Goal: Task Accomplishment & Management: Use online tool/utility

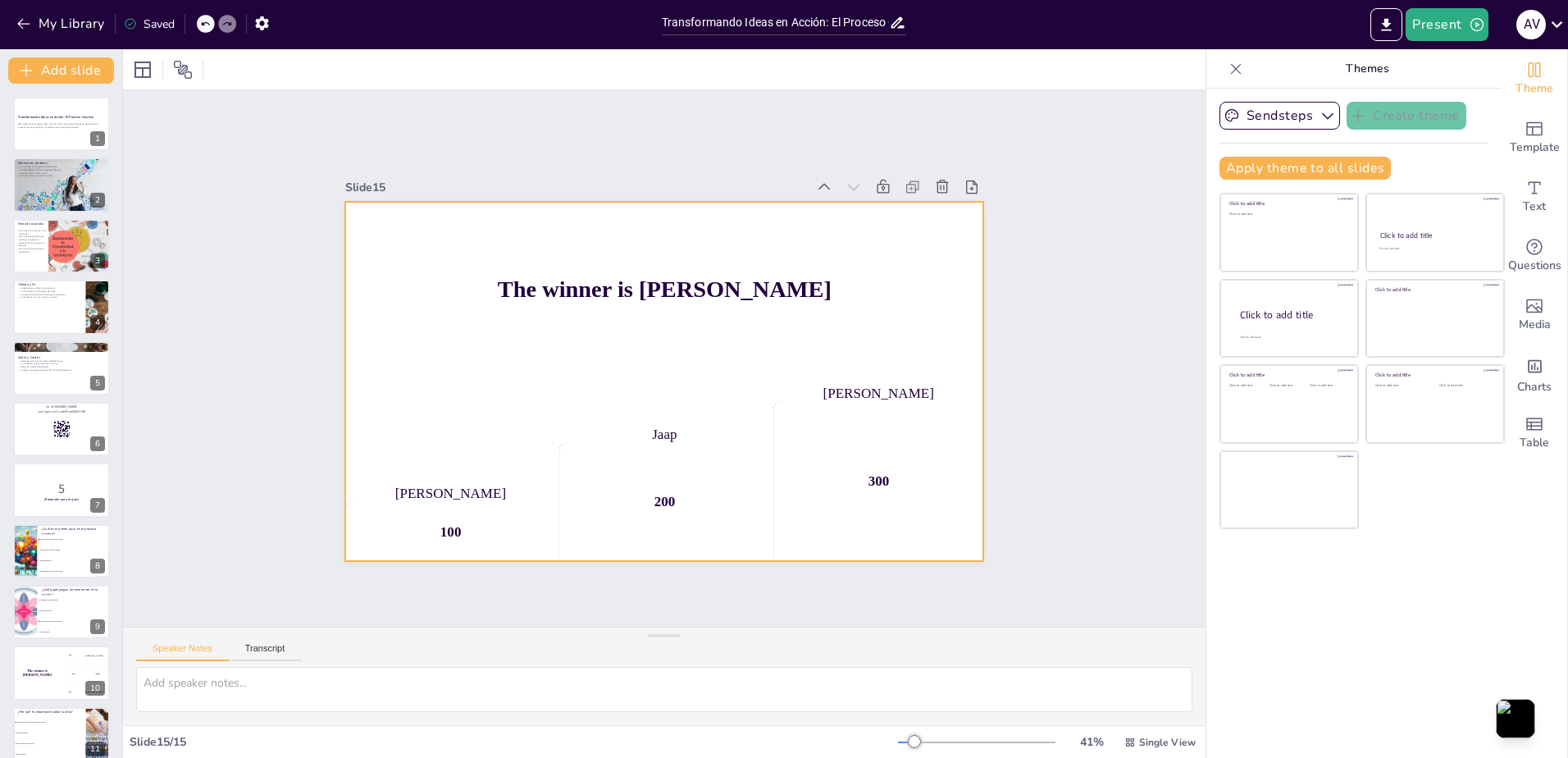
checkbox input "true"
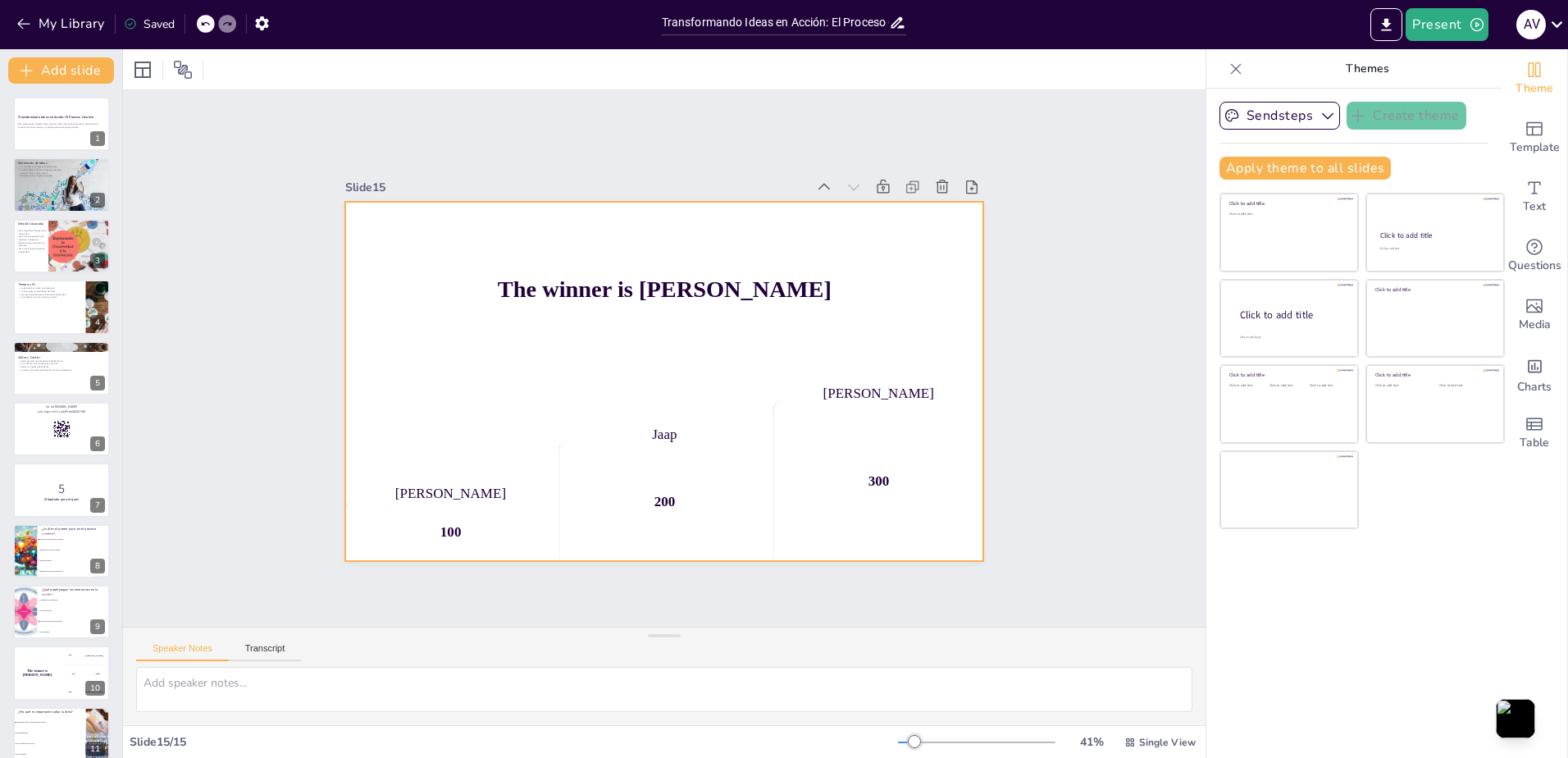
checkbox input "true"
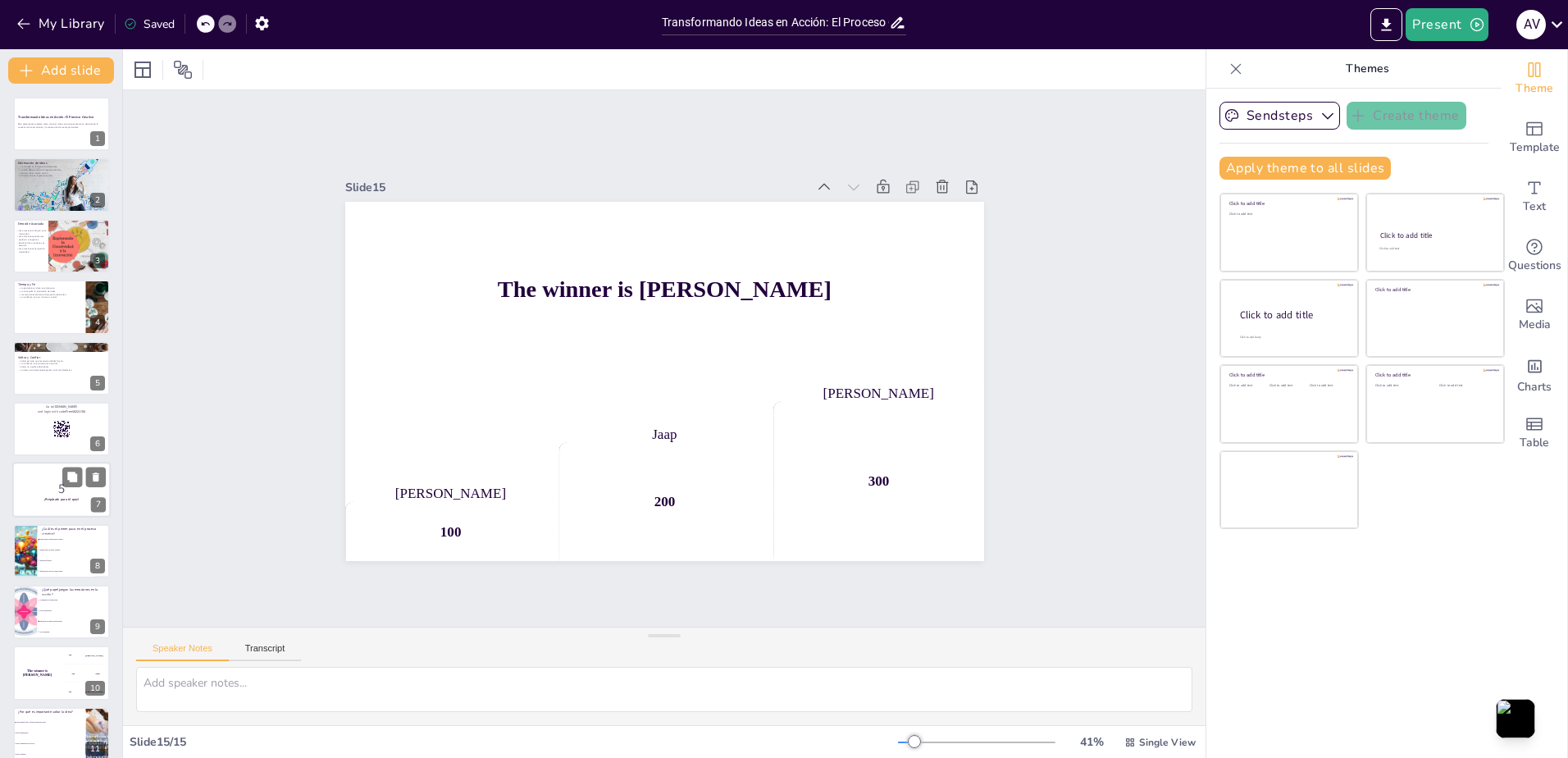
checkbox input "true"
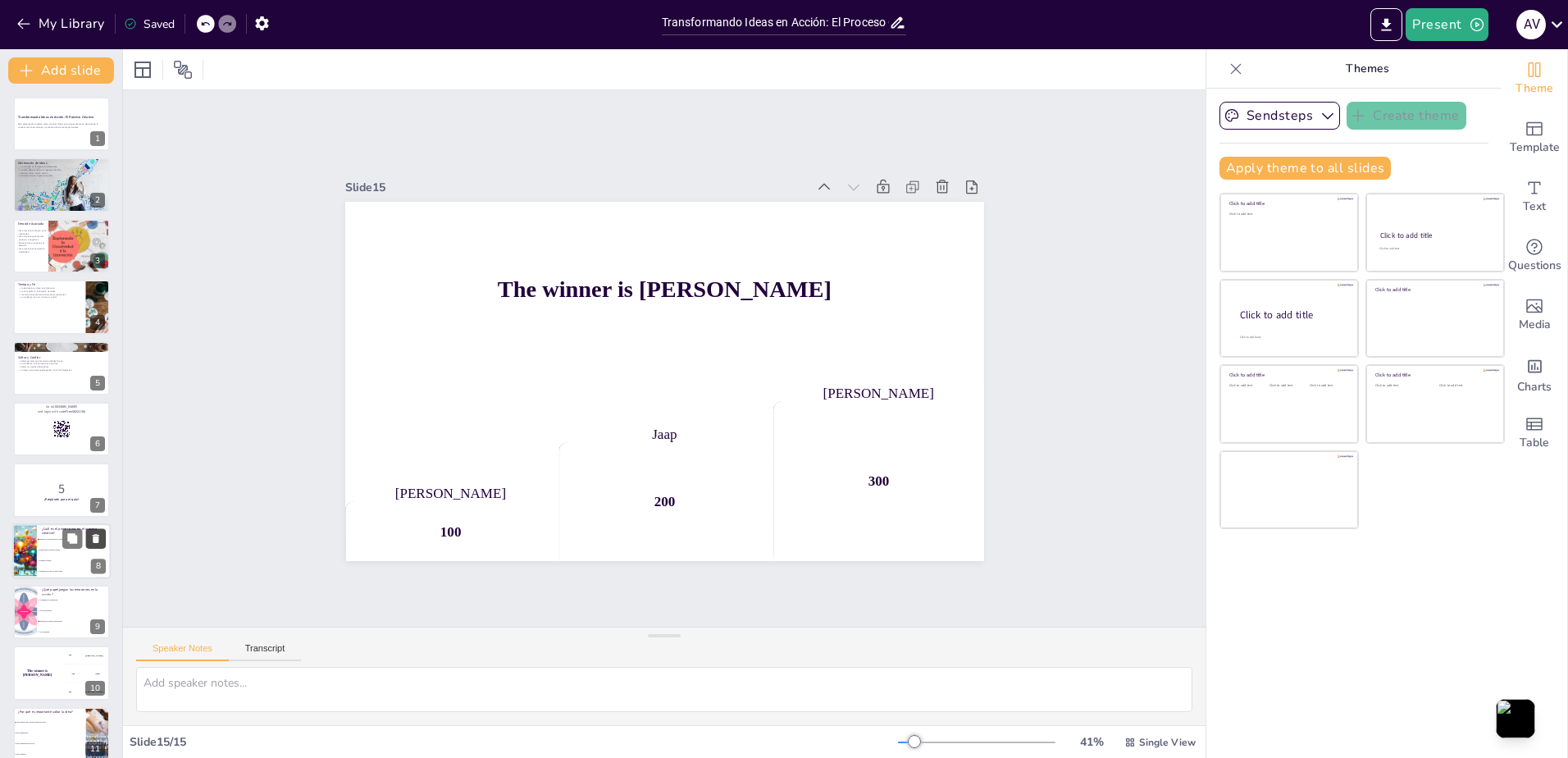
checkbox input "true"
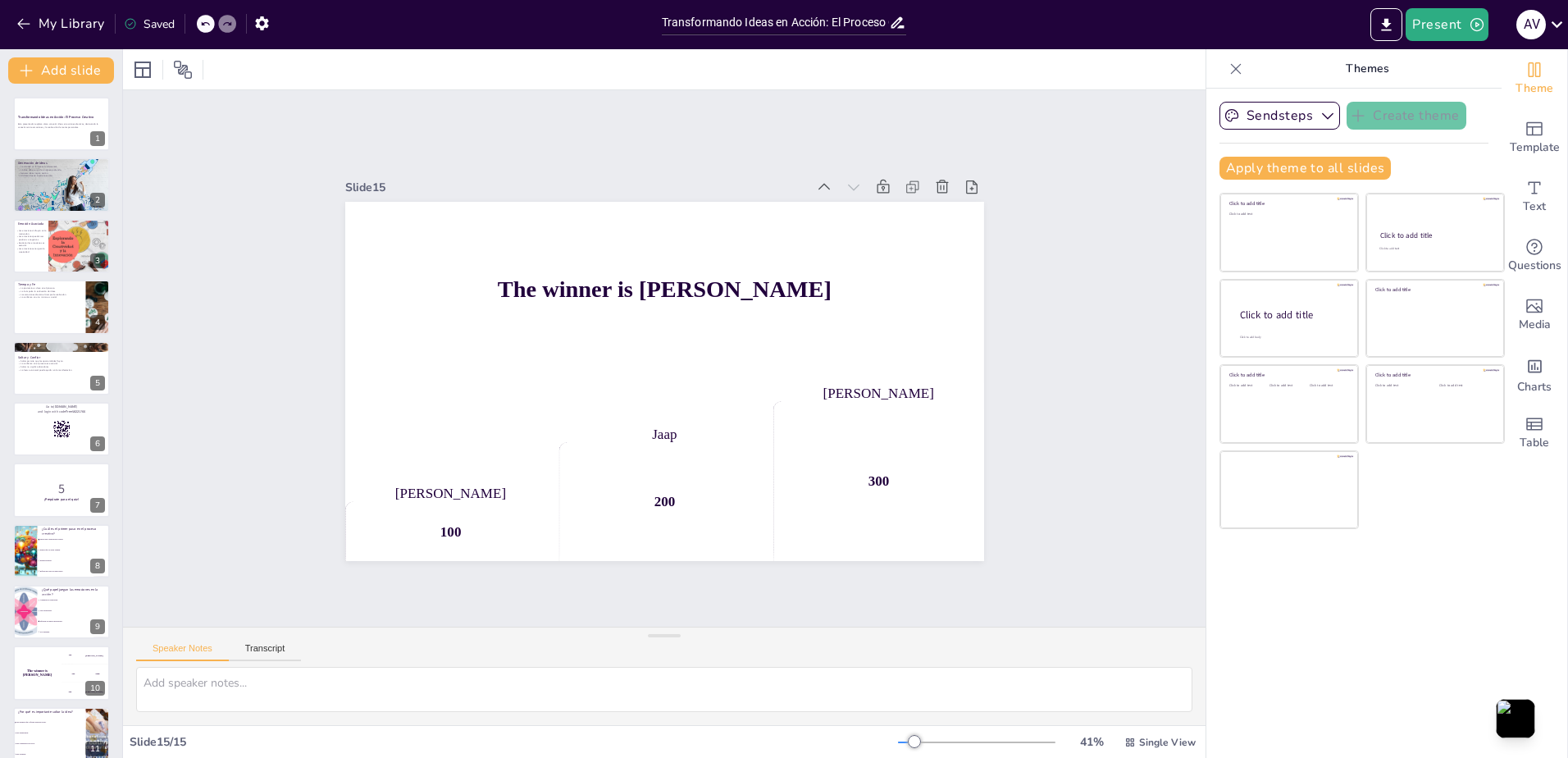
checkbox input "true"
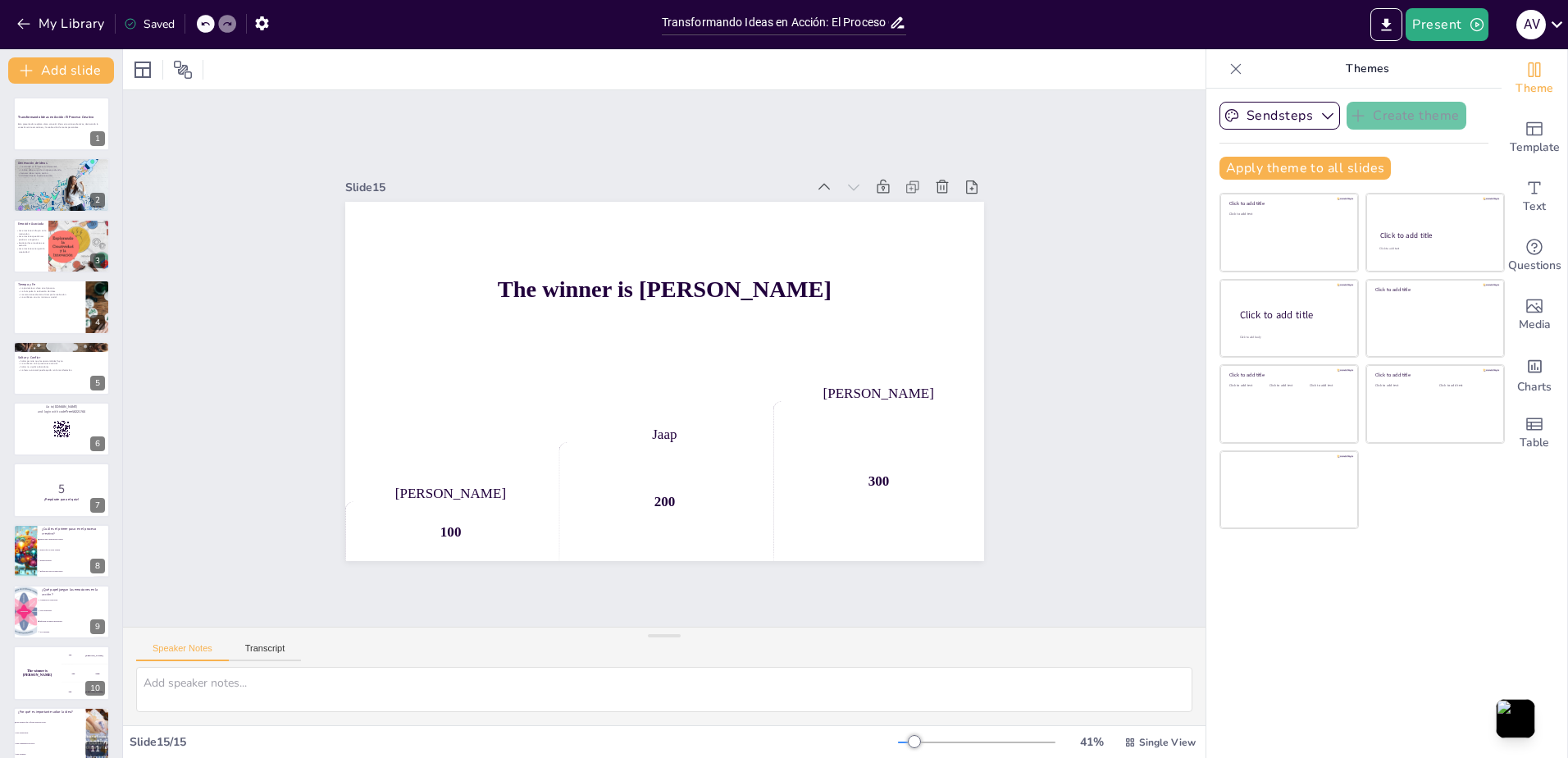
checkbox input "true"
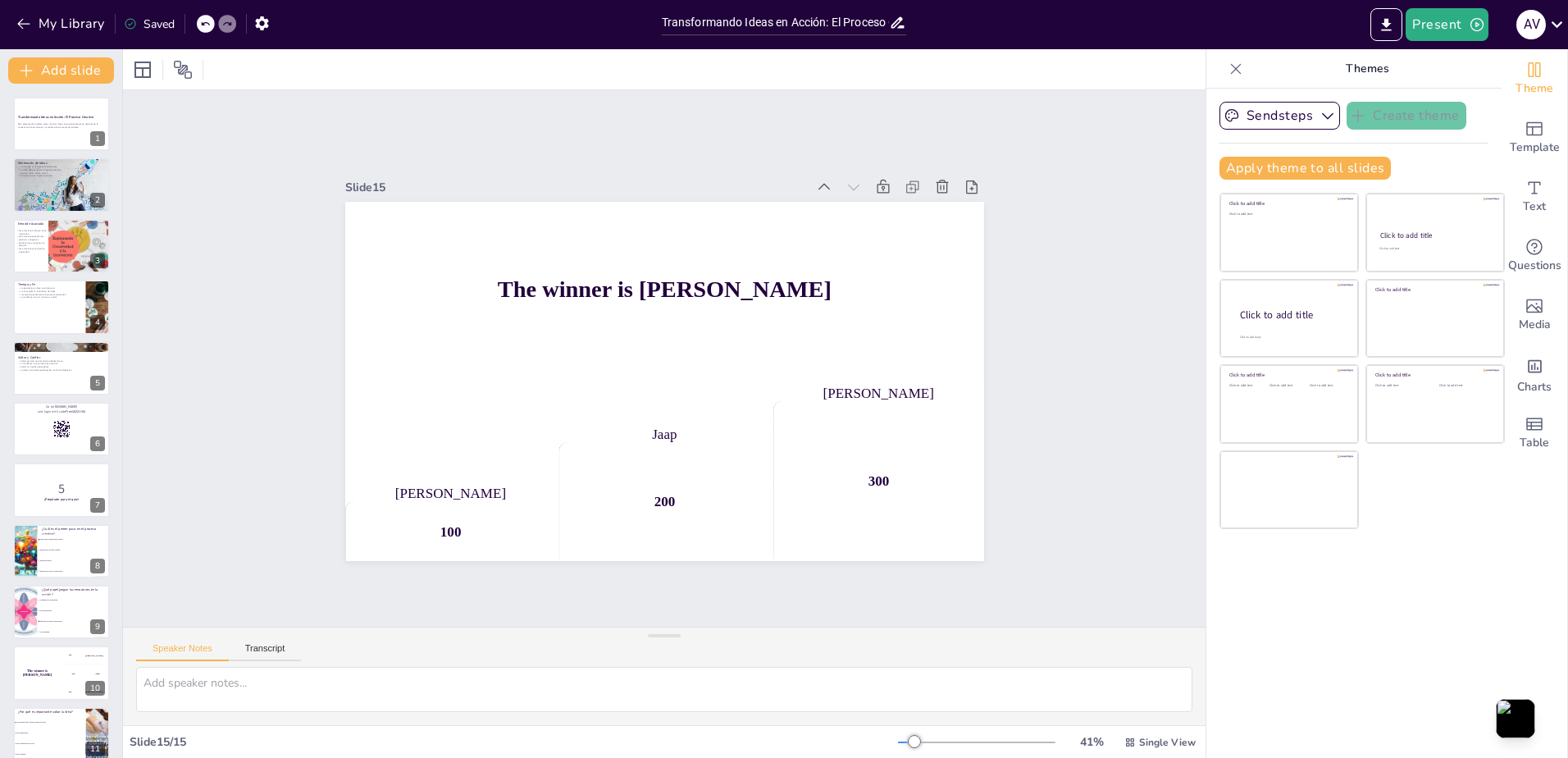
checkbox input "true"
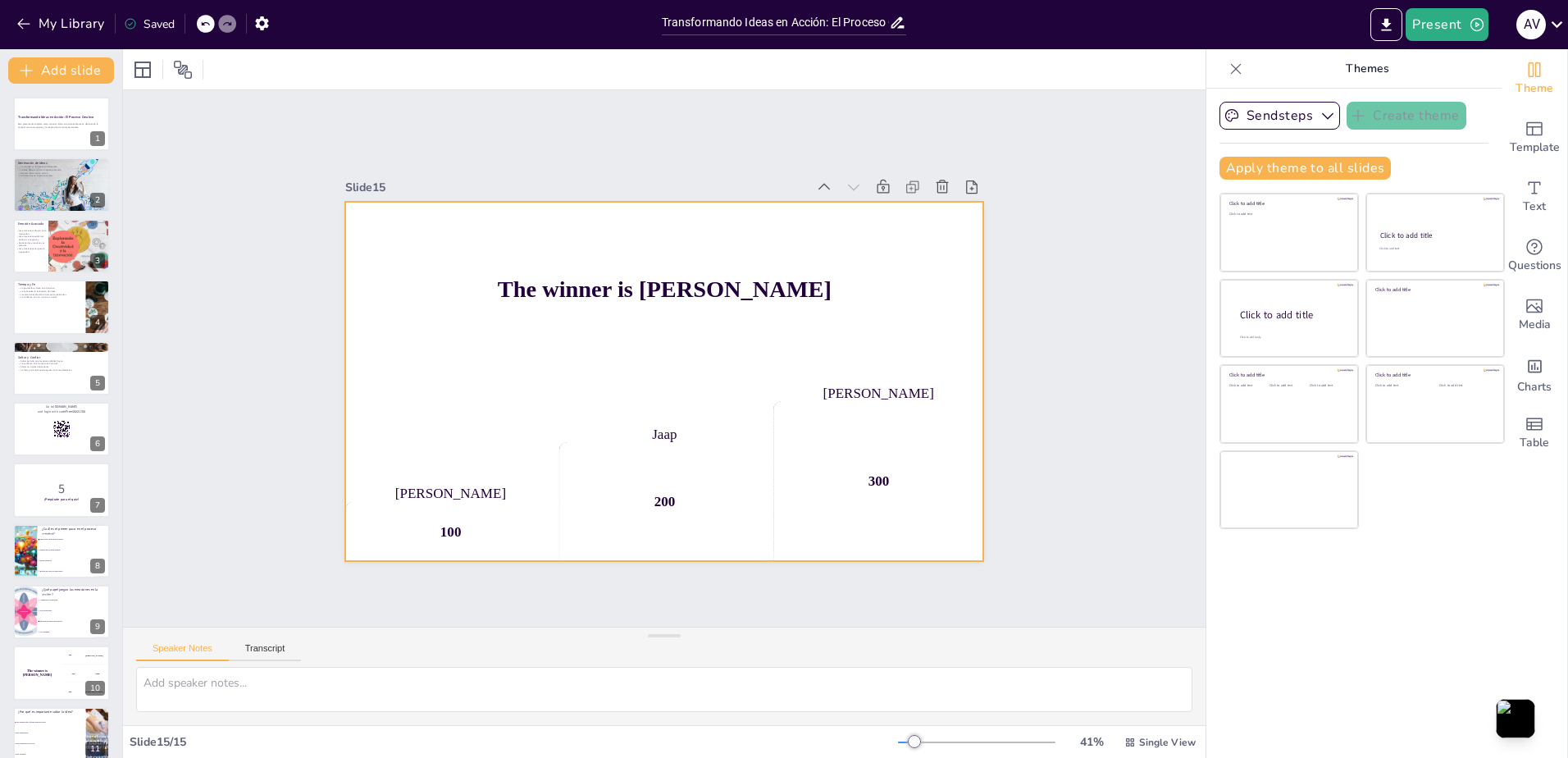
checkbox input "true"
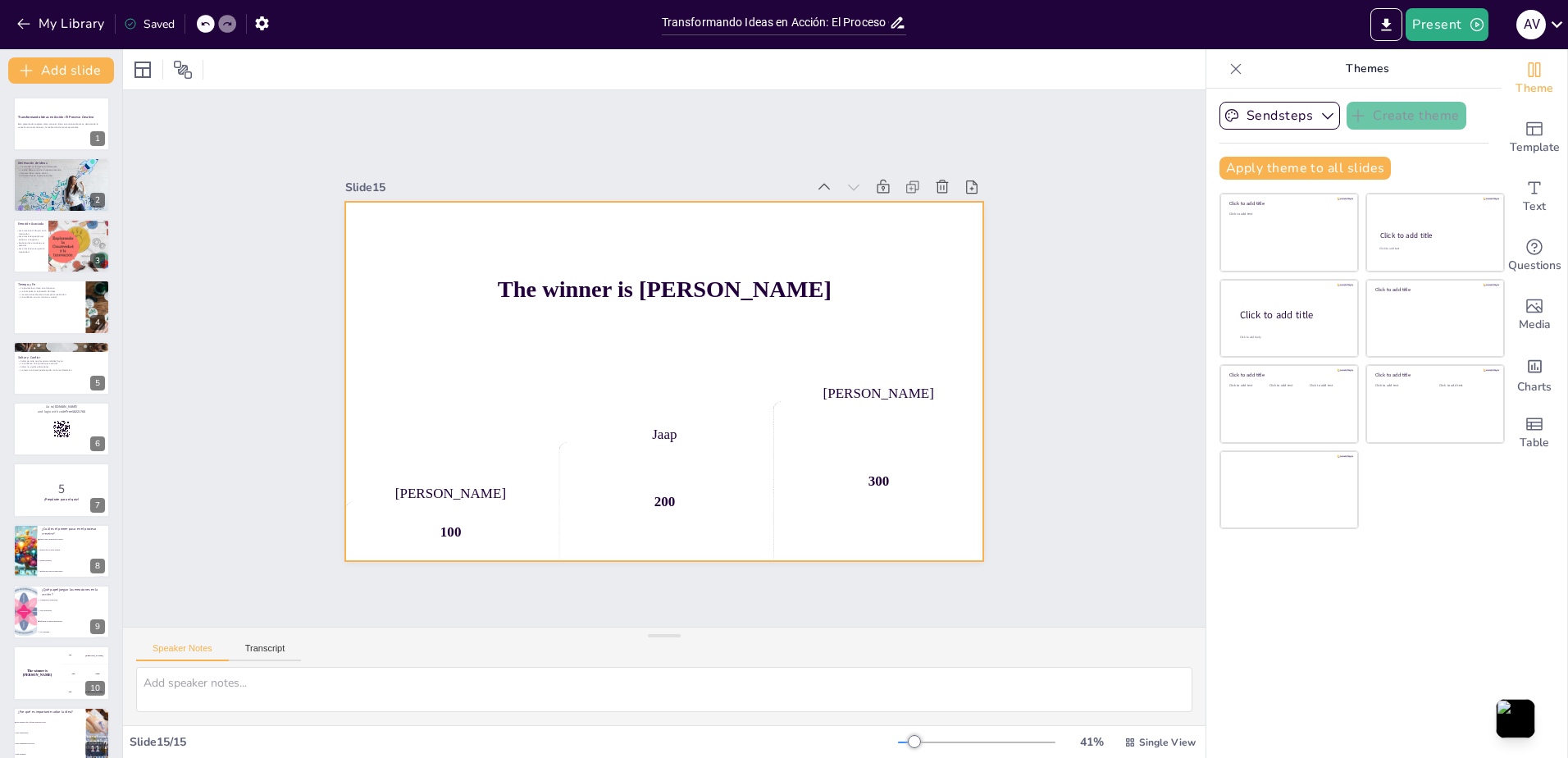
checkbox input "true"
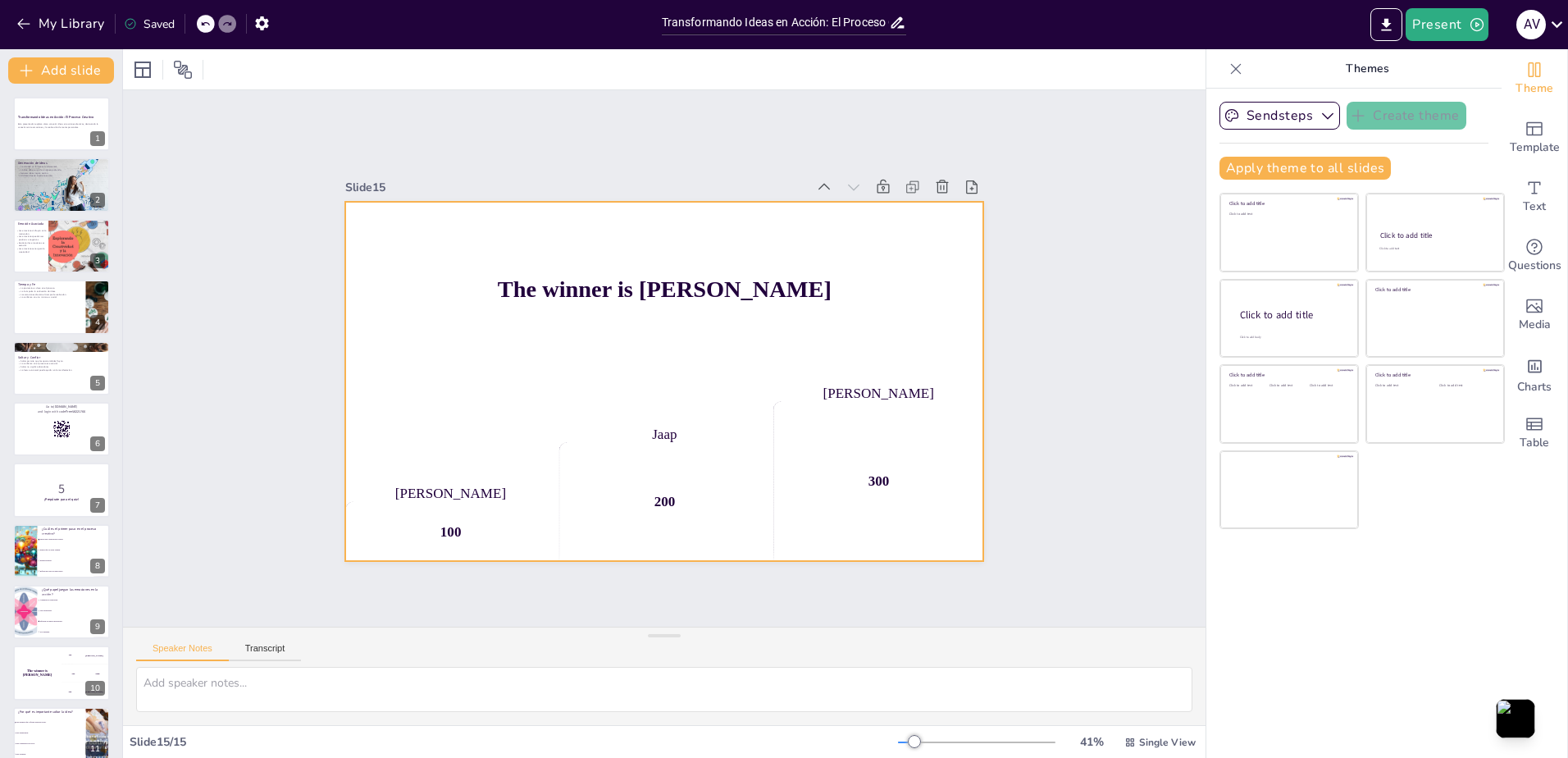
checkbox input "true"
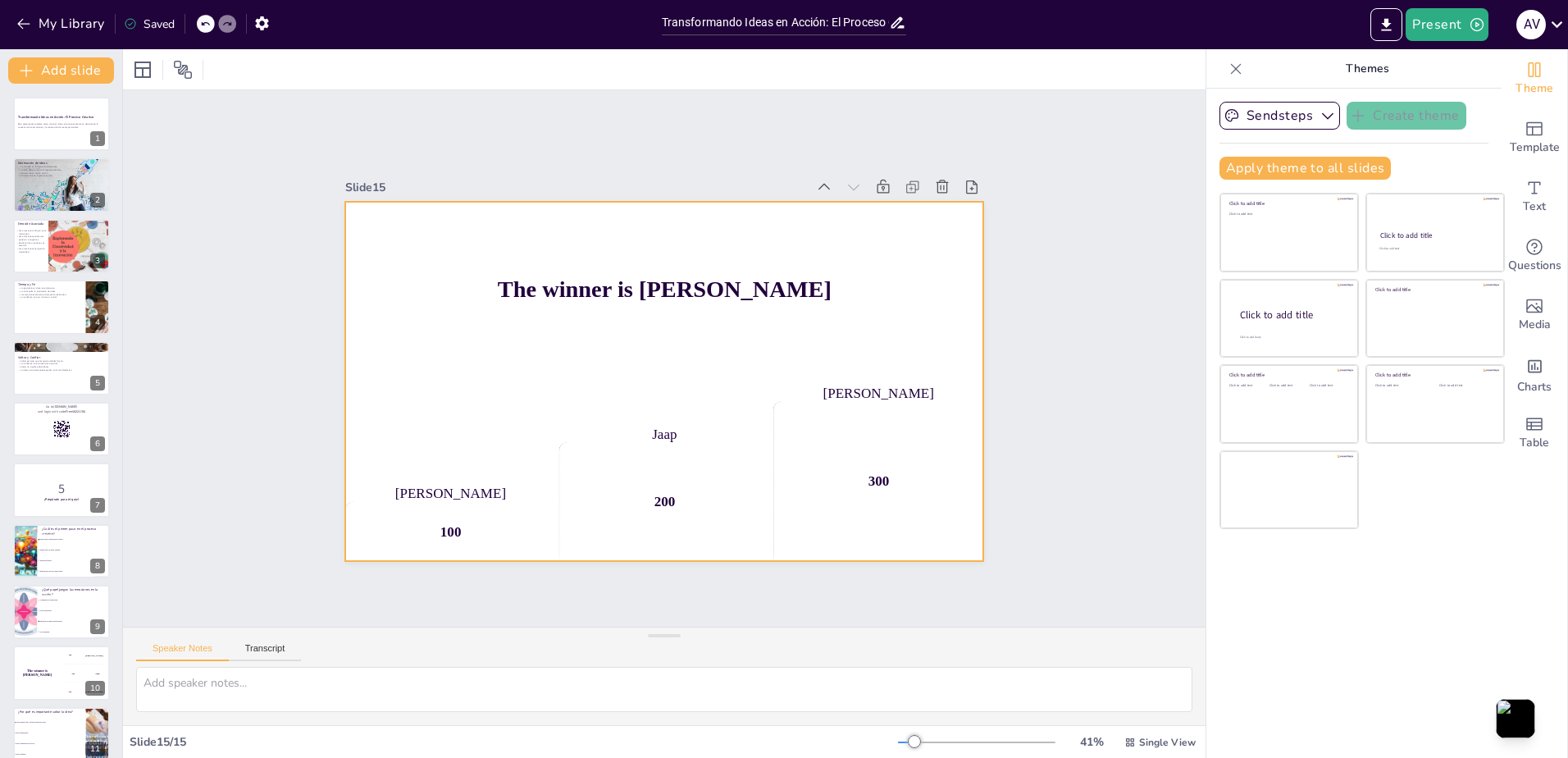
checkbox input "true"
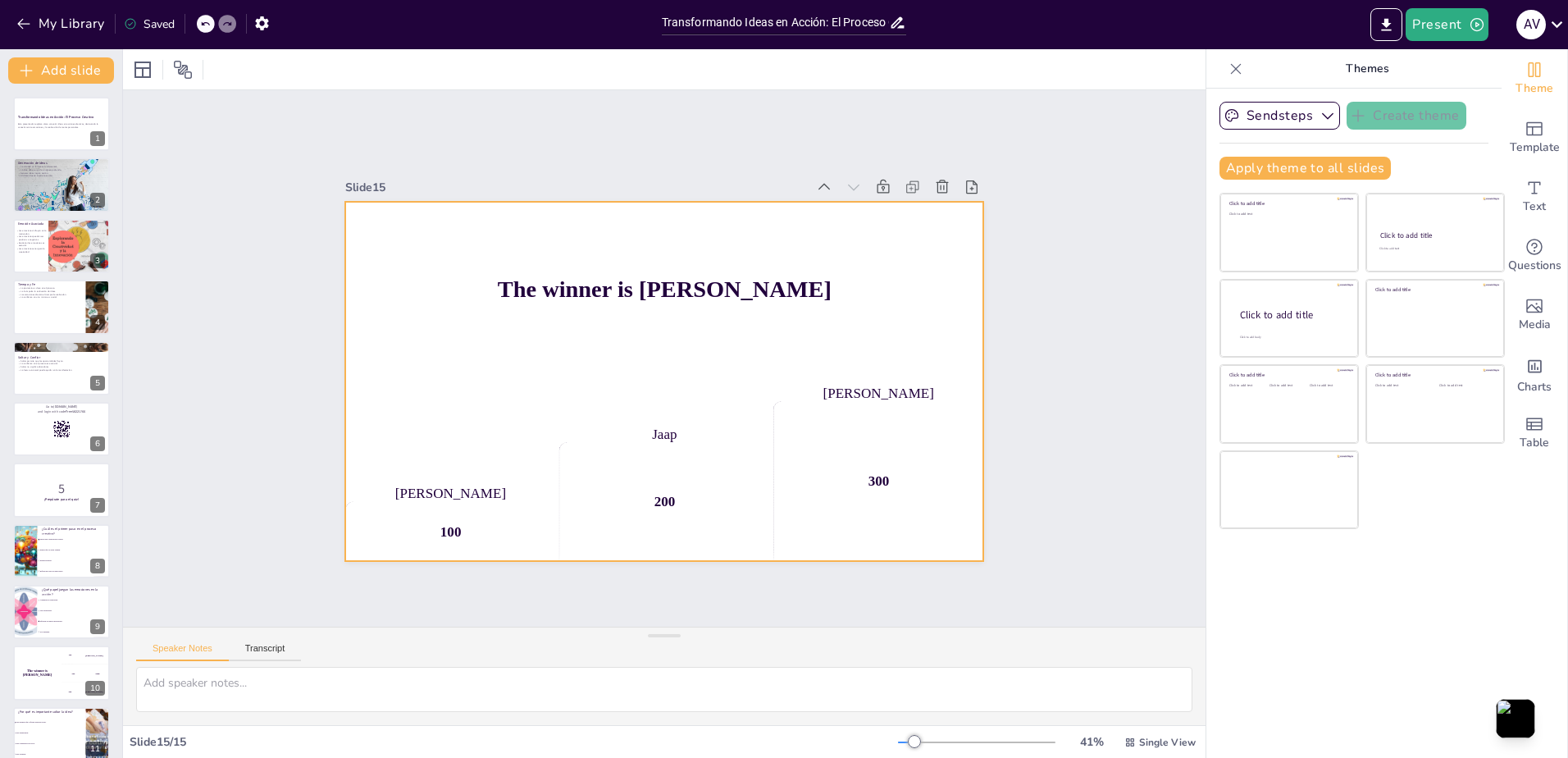
checkbox input "true"
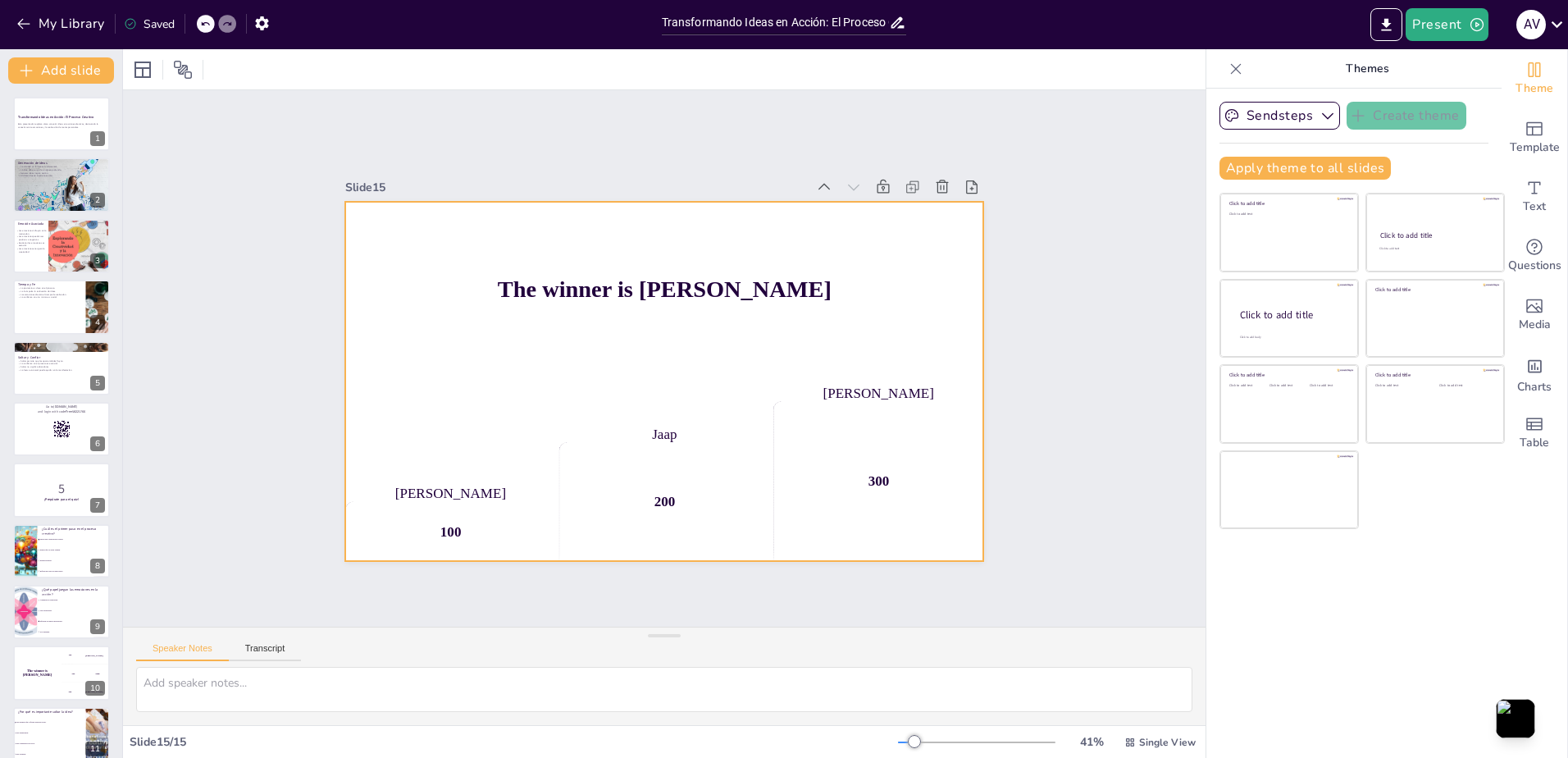
checkbox input "true"
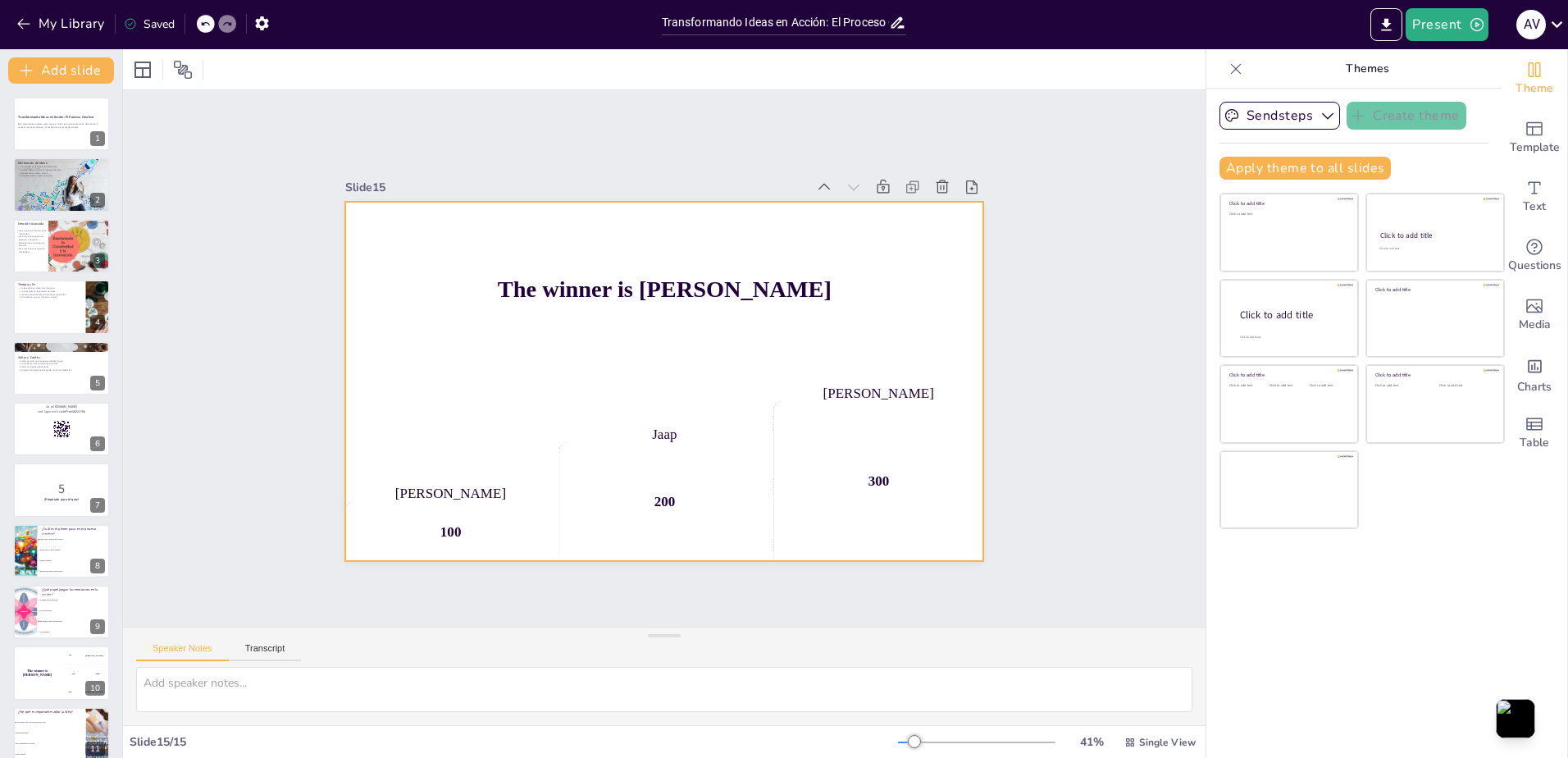
checkbox input "true"
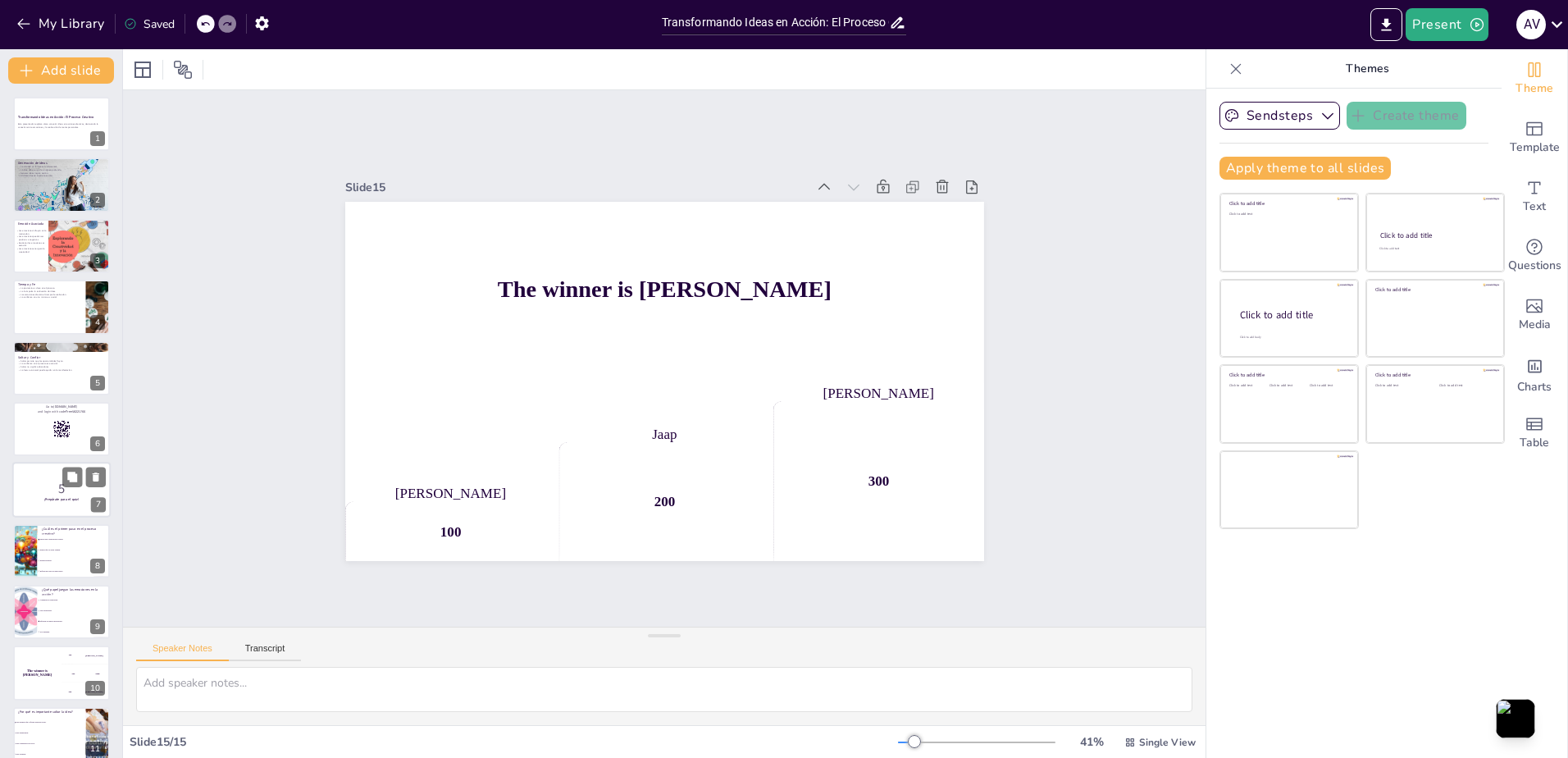
checkbox input "true"
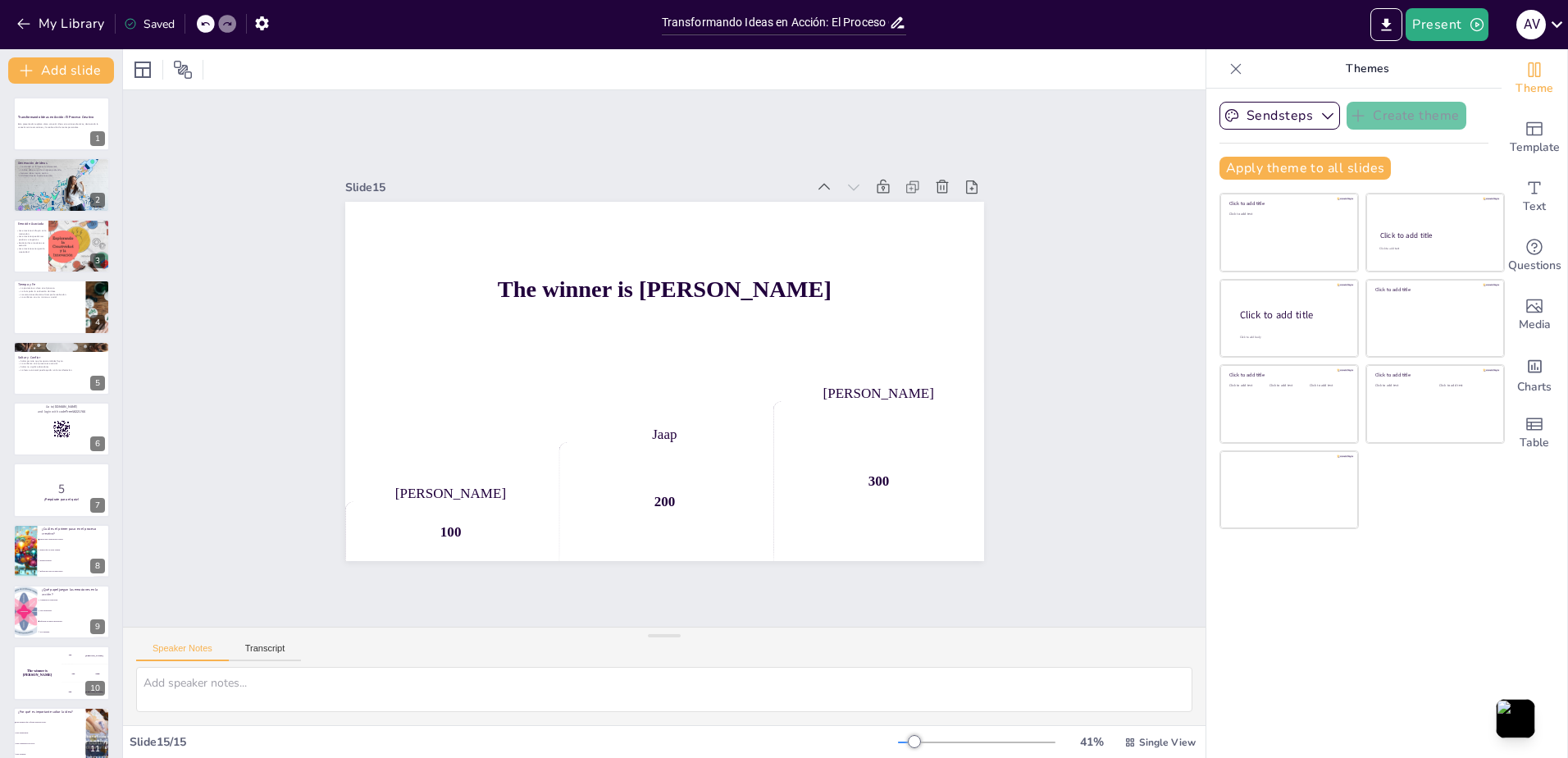
checkbox input "true"
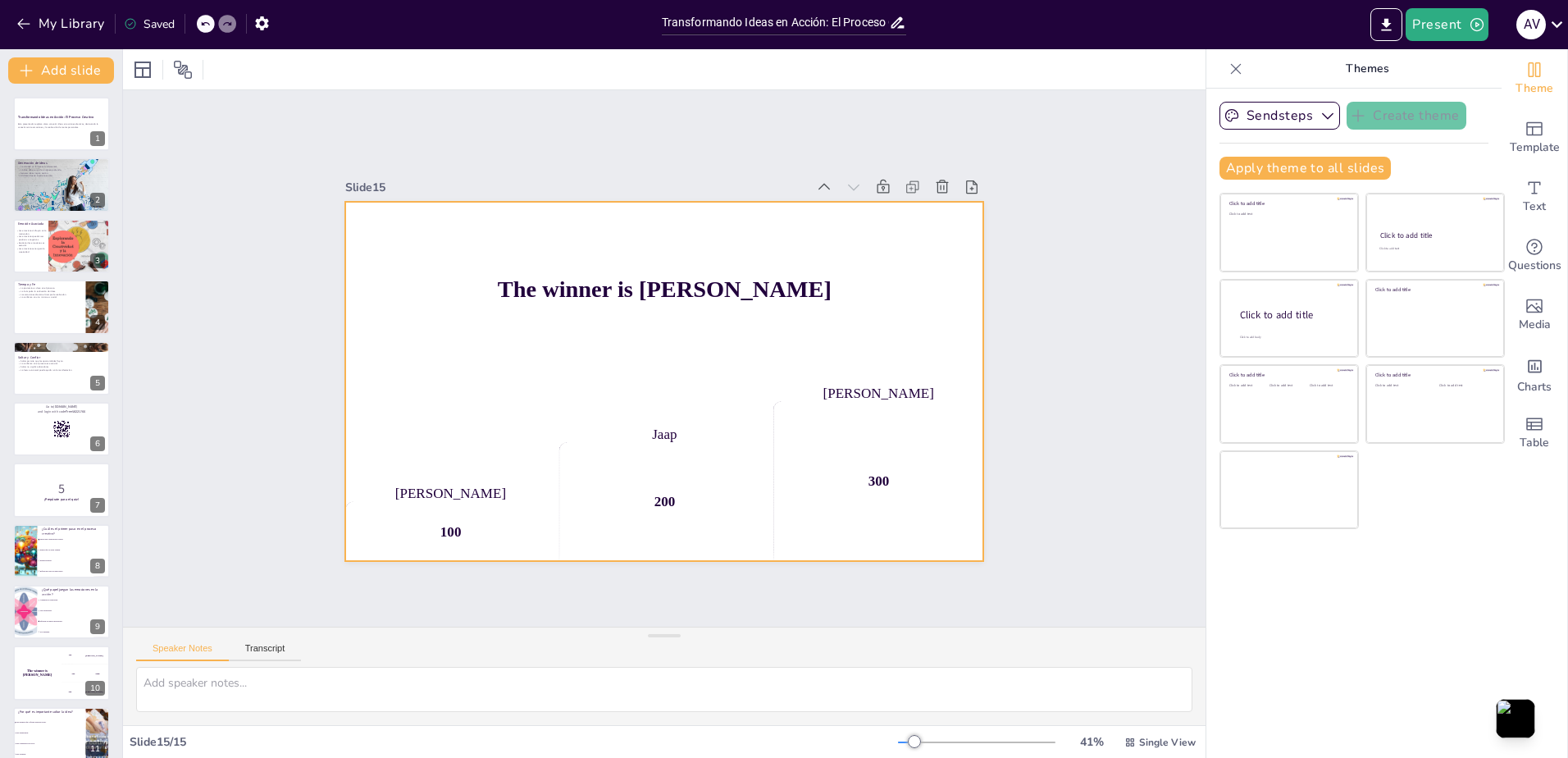
checkbox input "true"
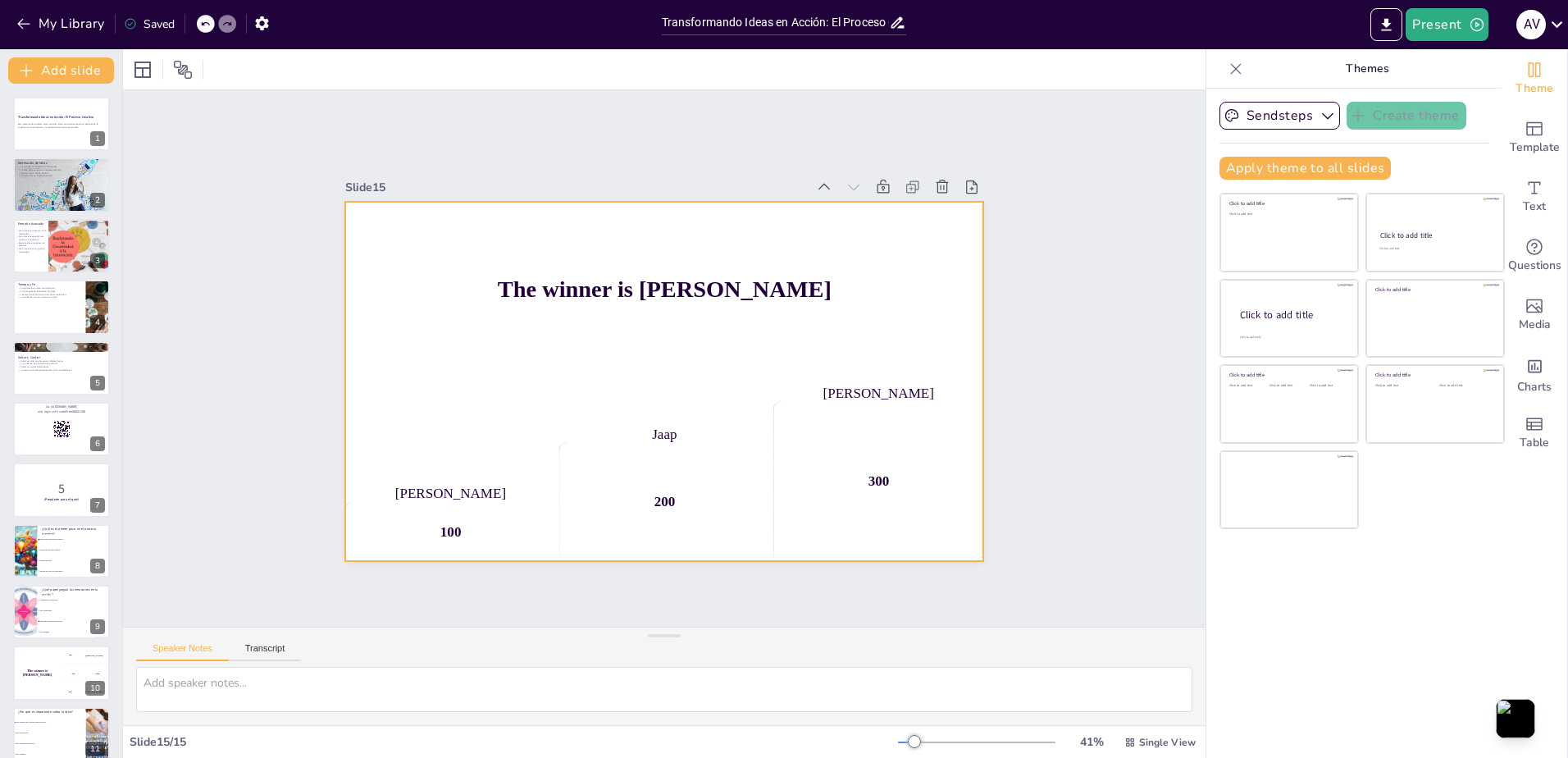
checkbox input "true"
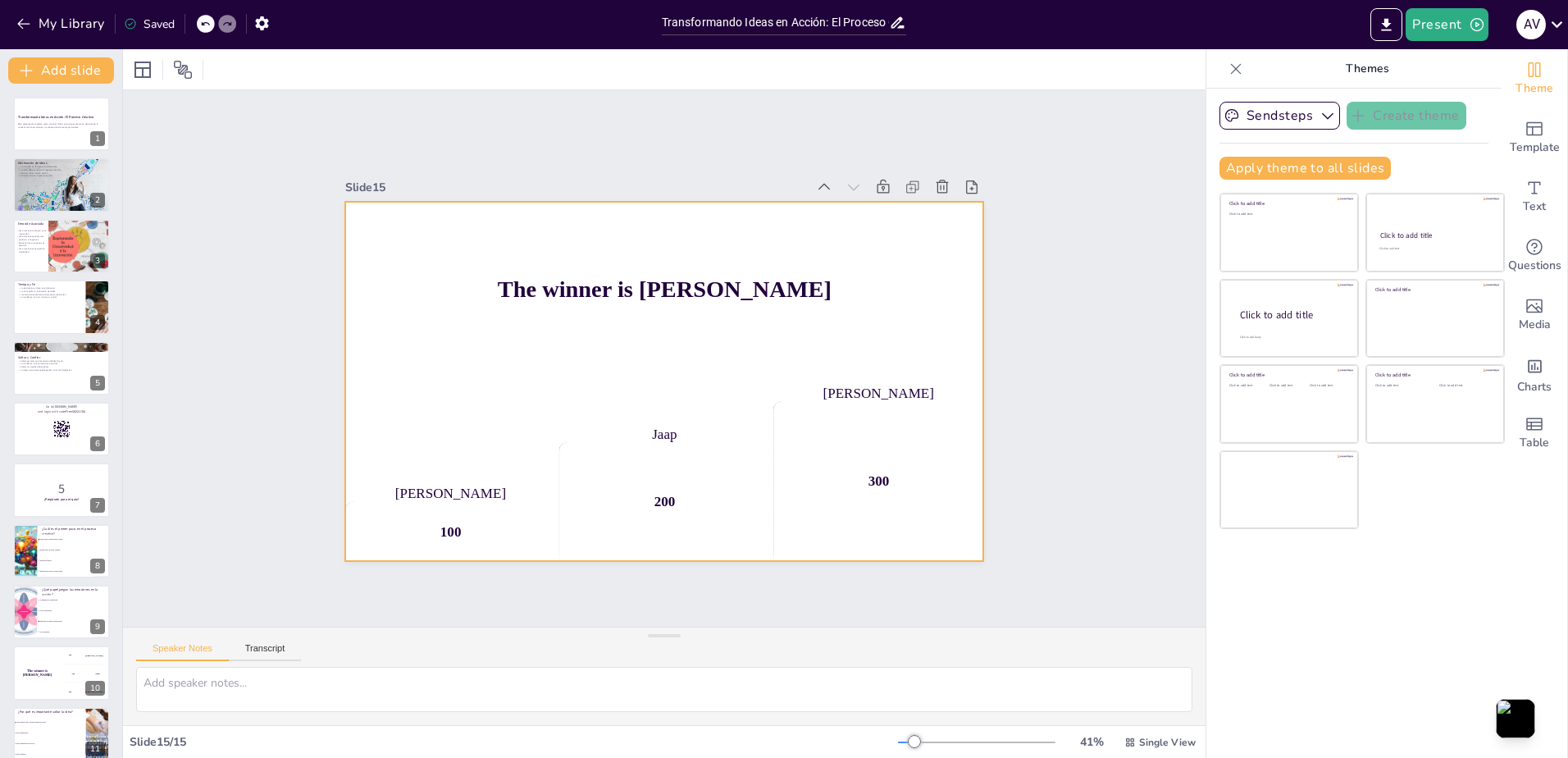
checkbox input "true"
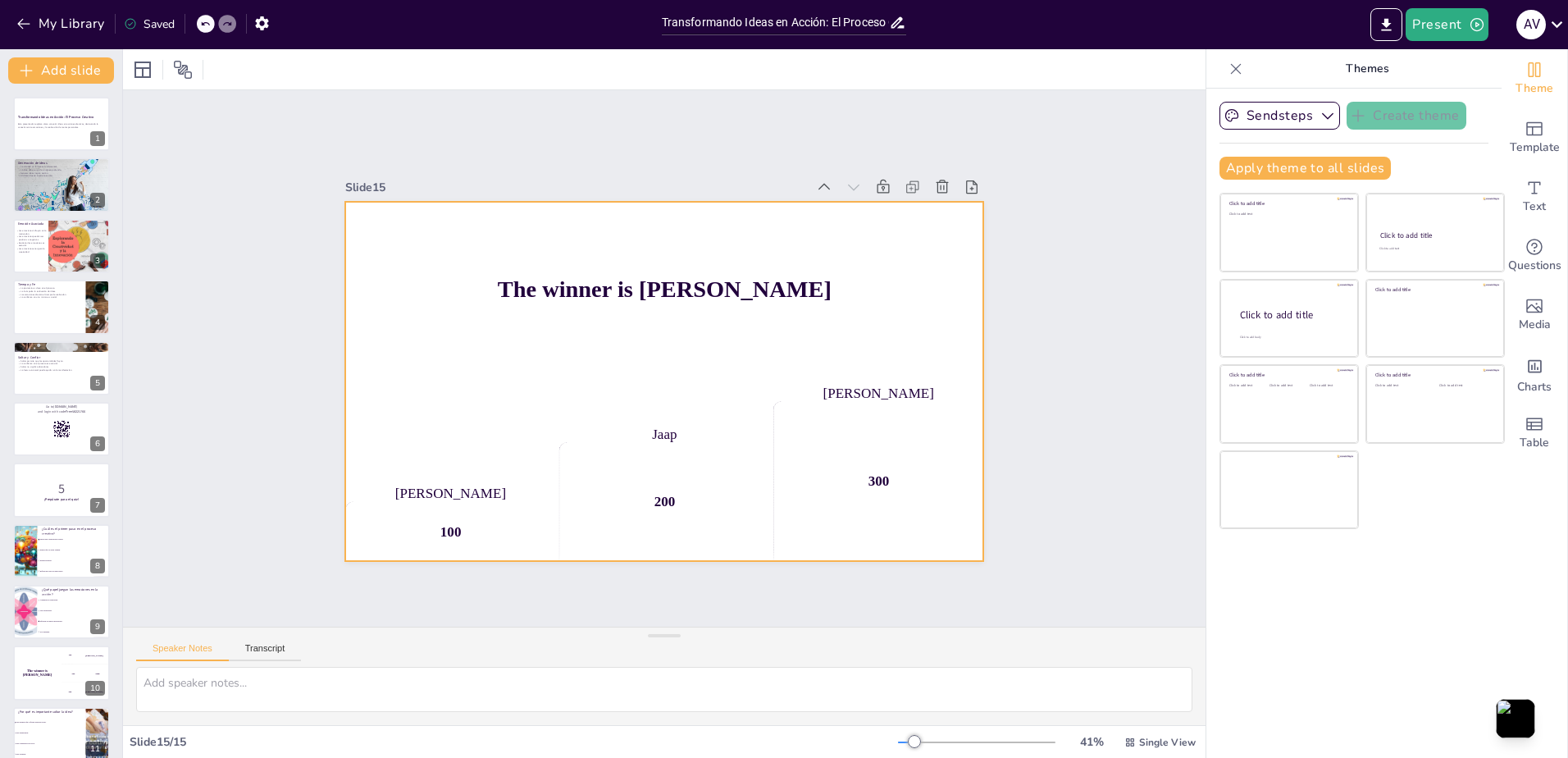
checkbox input "true"
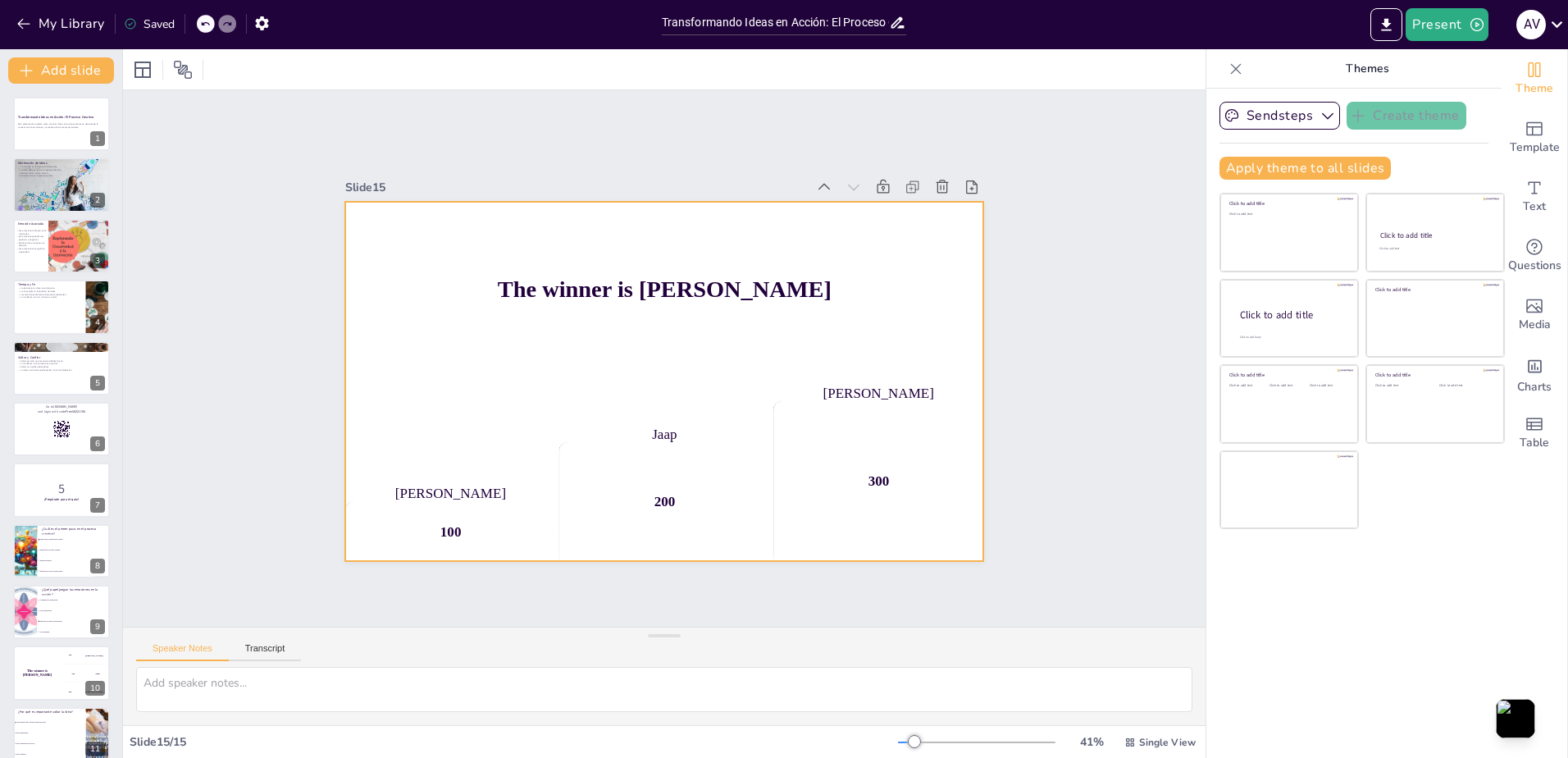
checkbox input "true"
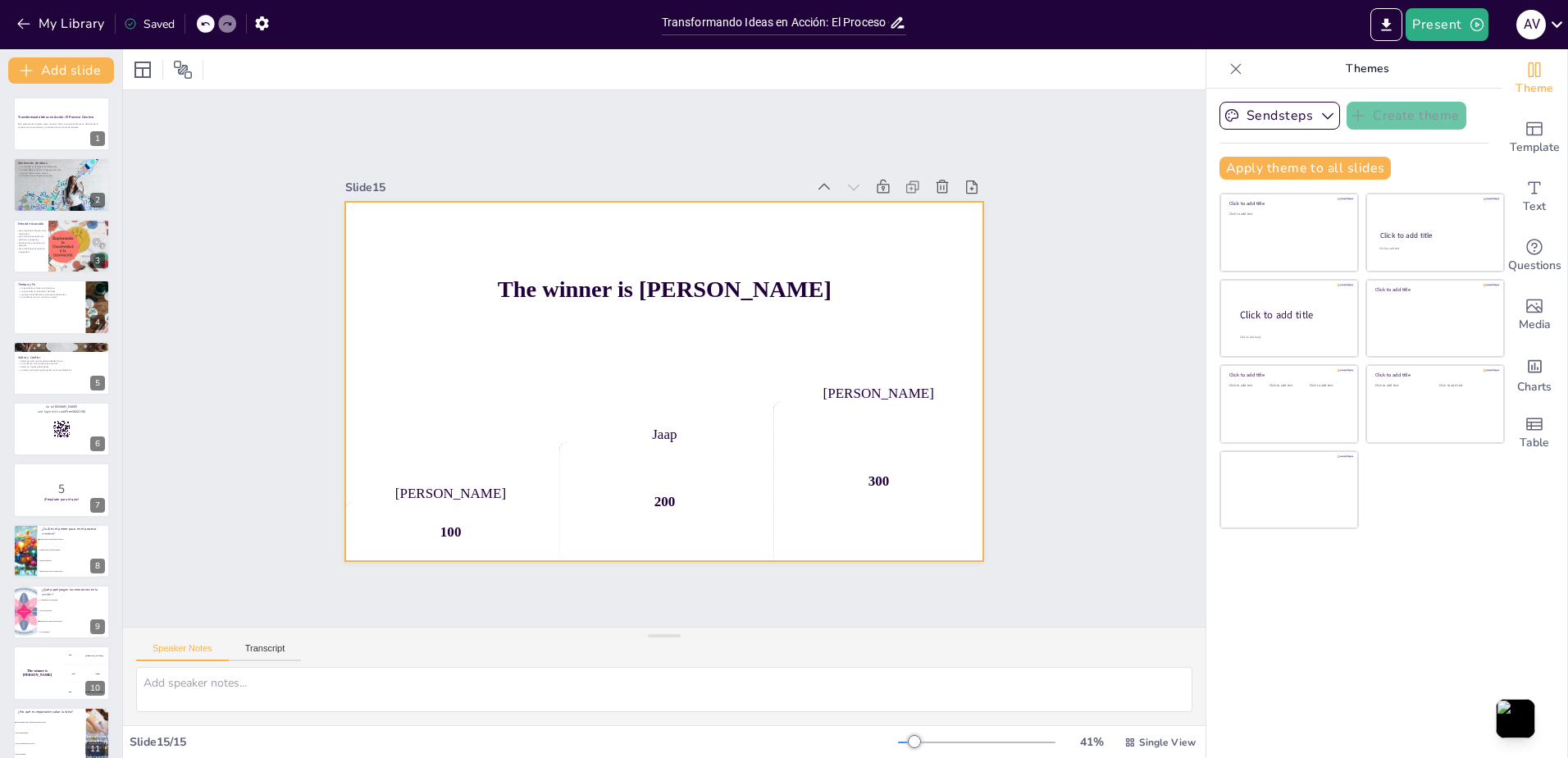
checkbox input "true"
